Goal: Find specific page/section: Find specific page/section

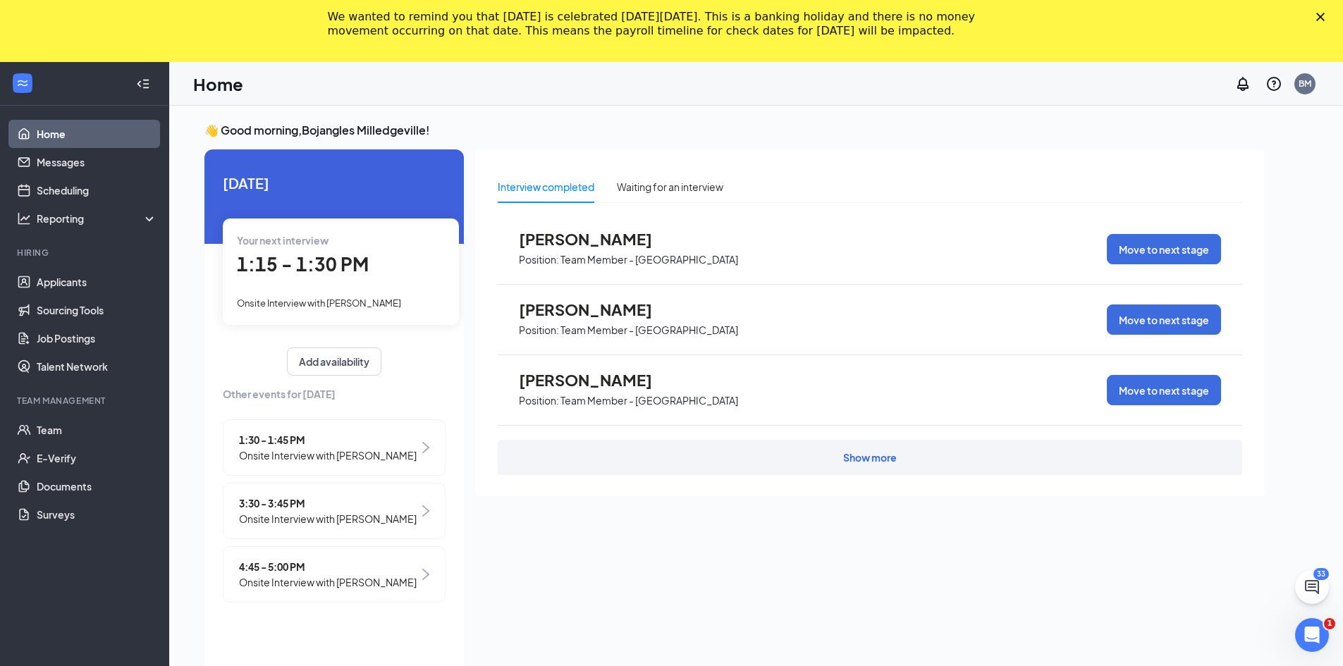
click at [1325, 13] on icon "Close" at bounding box center [1320, 17] width 8 height 8
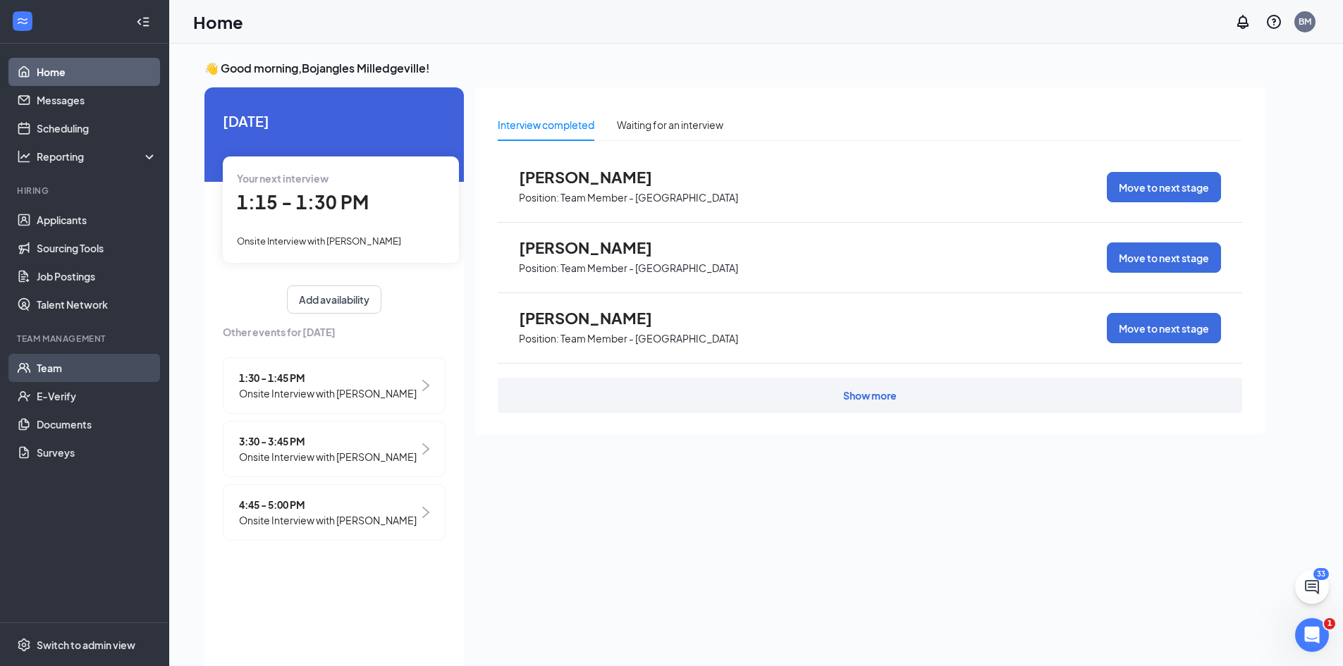
click at [57, 371] on link "Team" at bounding box center [97, 368] width 121 height 28
